Goal: Task Accomplishment & Management: Complete application form

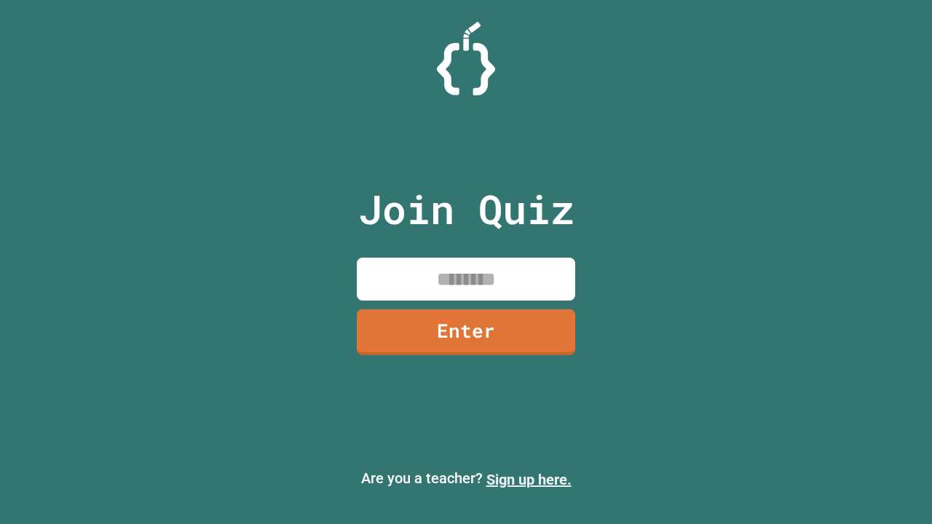
click at [529, 480] on link "Sign up here." at bounding box center [528, 479] width 85 height 17
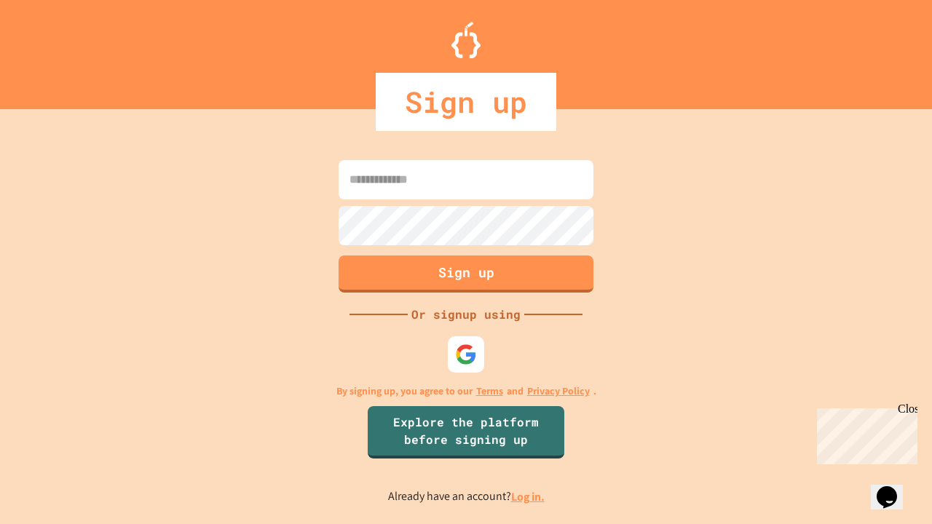
click at [529, 496] on link "Log in." at bounding box center [527, 496] width 33 height 15
